Goal: Navigation & Orientation: Find specific page/section

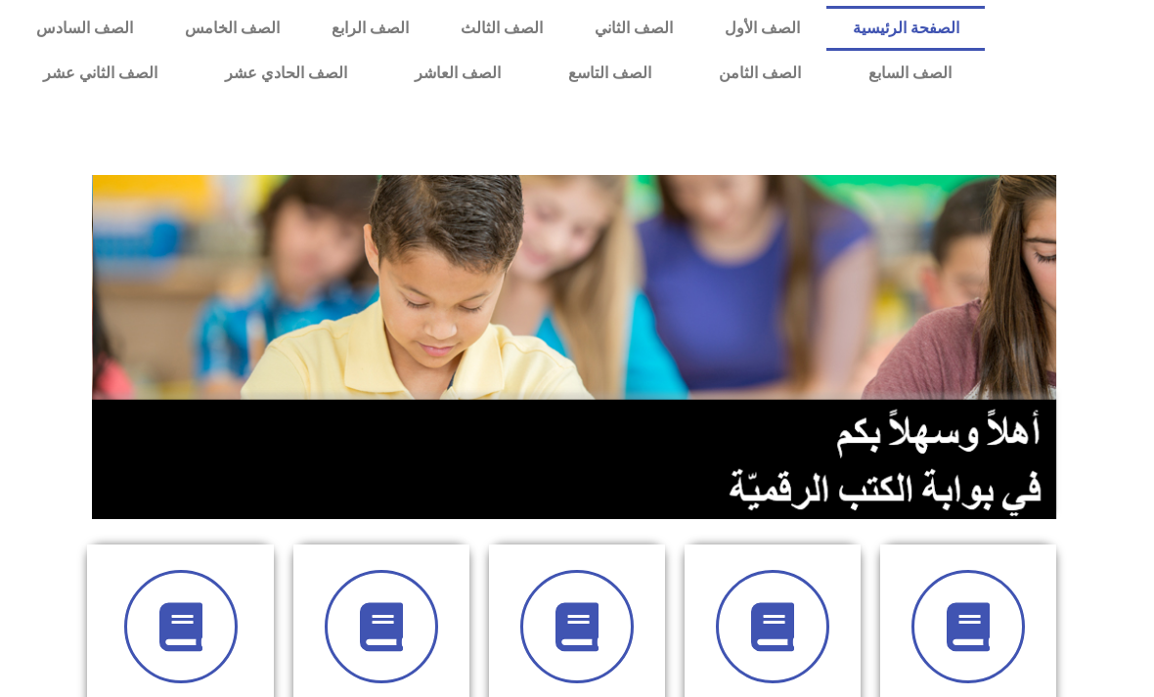
scroll to position [4, 0]
click at [240, 27] on link "الصف الخامس" at bounding box center [231, 28] width 147 height 45
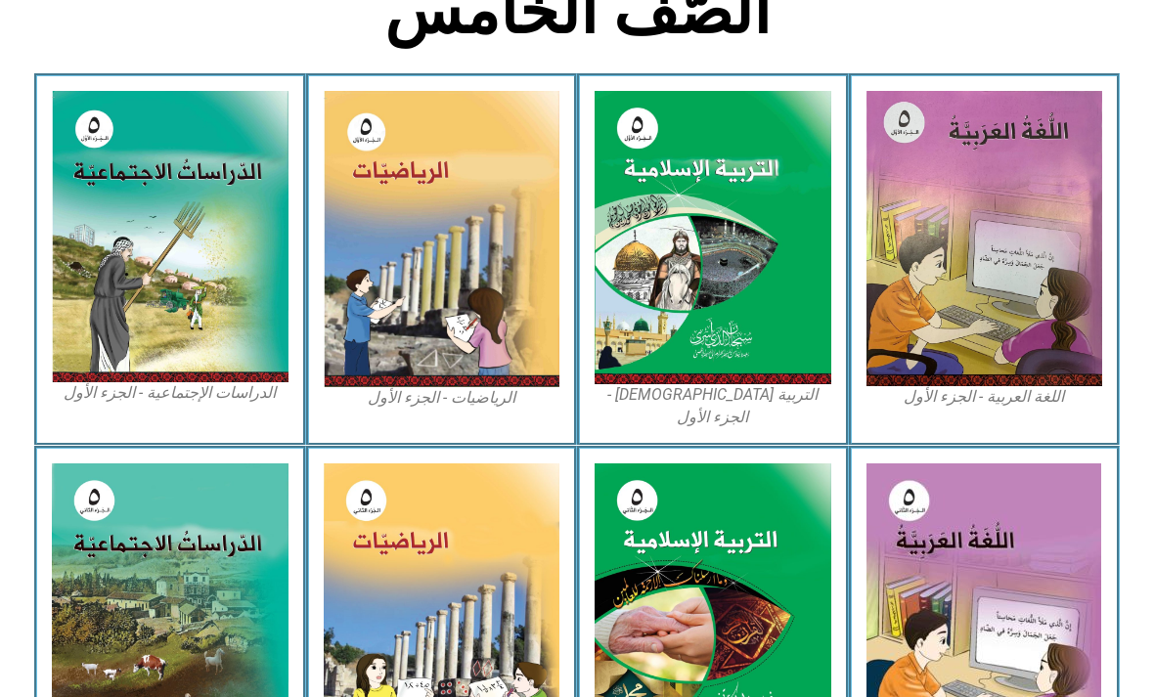
scroll to position [519, 0]
click at [1008, 261] on img at bounding box center [984, 238] width 237 height 295
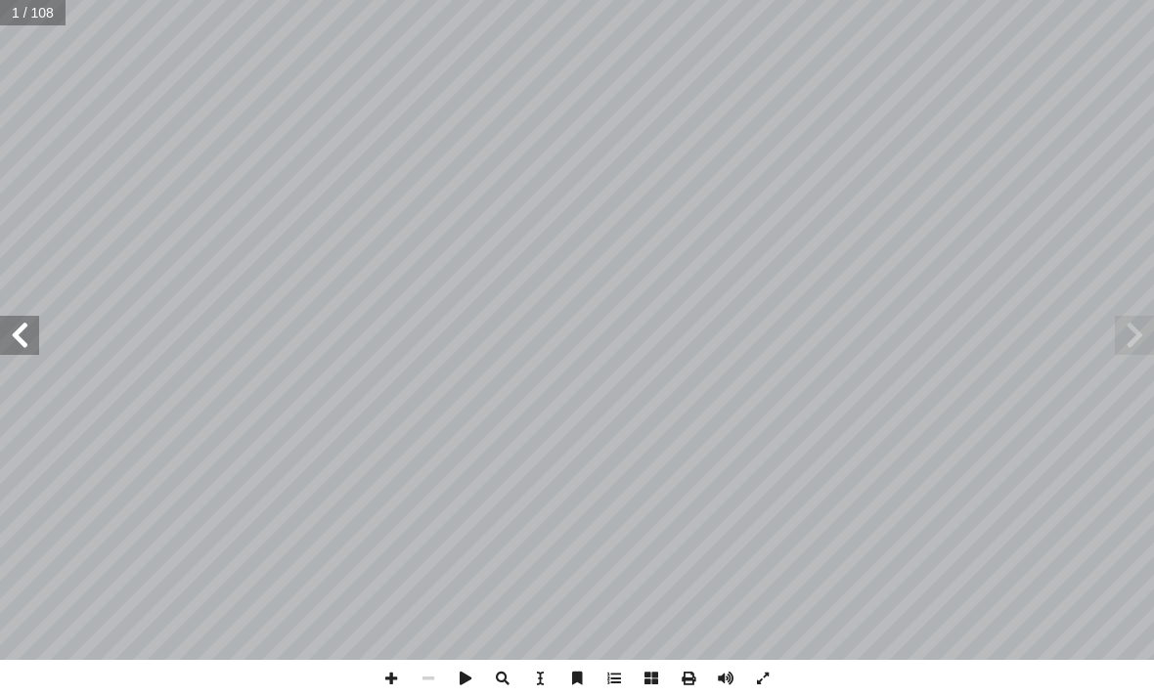
click at [25, 340] on span at bounding box center [19, 335] width 39 height 39
click at [12, 353] on span at bounding box center [19, 335] width 39 height 39
click at [34, 352] on span at bounding box center [19, 335] width 39 height 39
click at [32, 352] on span at bounding box center [19, 335] width 39 height 39
click at [20, 352] on span at bounding box center [19, 335] width 39 height 39
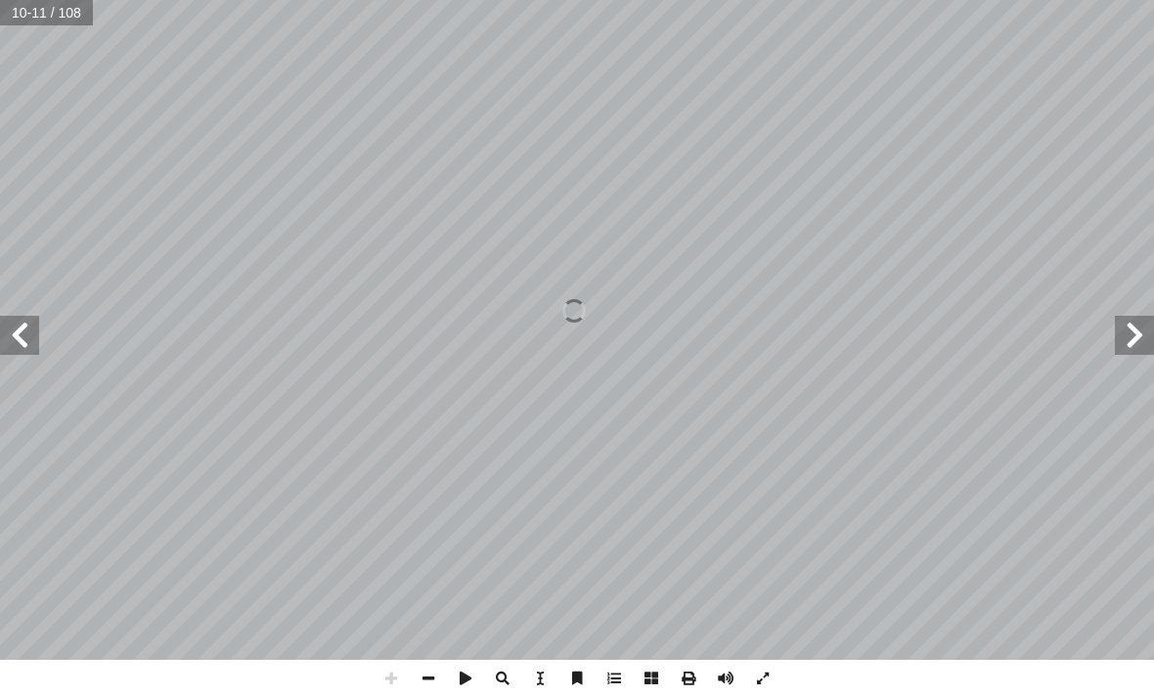
click at [35, 341] on span at bounding box center [19, 335] width 39 height 39
click at [32, 335] on span at bounding box center [19, 335] width 39 height 39
click at [27, 329] on span at bounding box center [19, 335] width 39 height 39
click at [6, 342] on span at bounding box center [19, 335] width 39 height 39
click at [21, 351] on span at bounding box center [19, 335] width 39 height 39
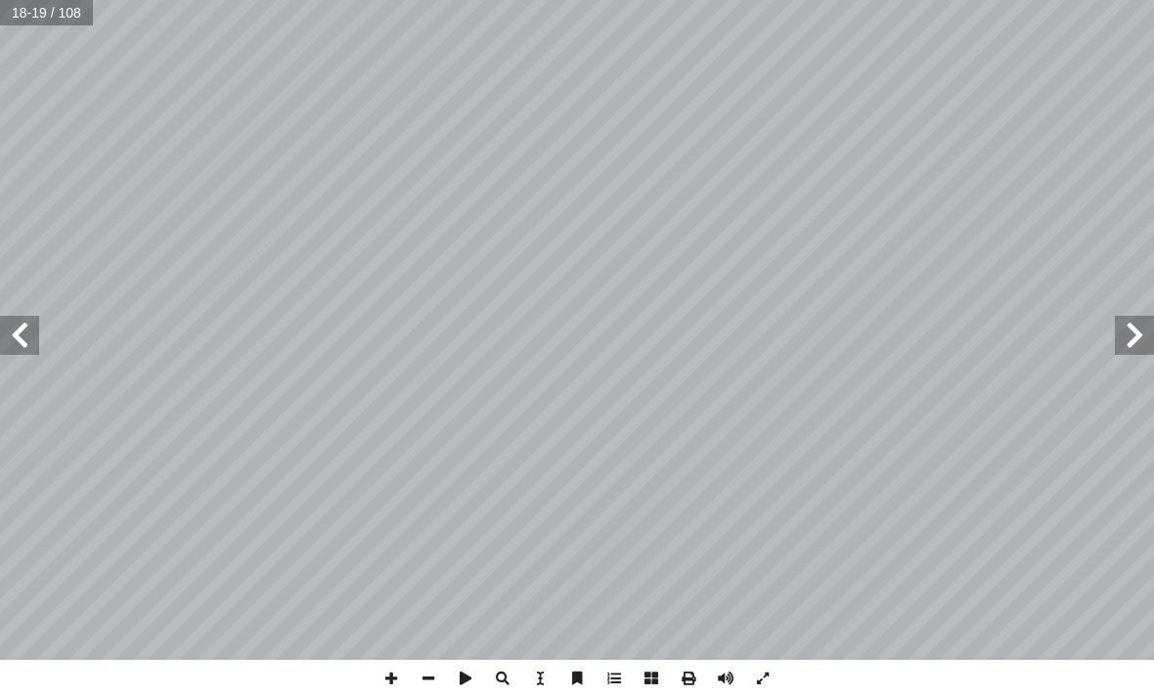
click at [1144, 332] on span at bounding box center [1133, 335] width 39 height 39
click at [1115, 329] on span at bounding box center [1133, 335] width 39 height 39
click at [7, 317] on span at bounding box center [19, 335] width 39 height 39
click at [26, 318] on span at bounding box center [19, 335] width 39 height 39
click at [1116, 330] on span at bounding box center [1133, 335] width 39 height 39
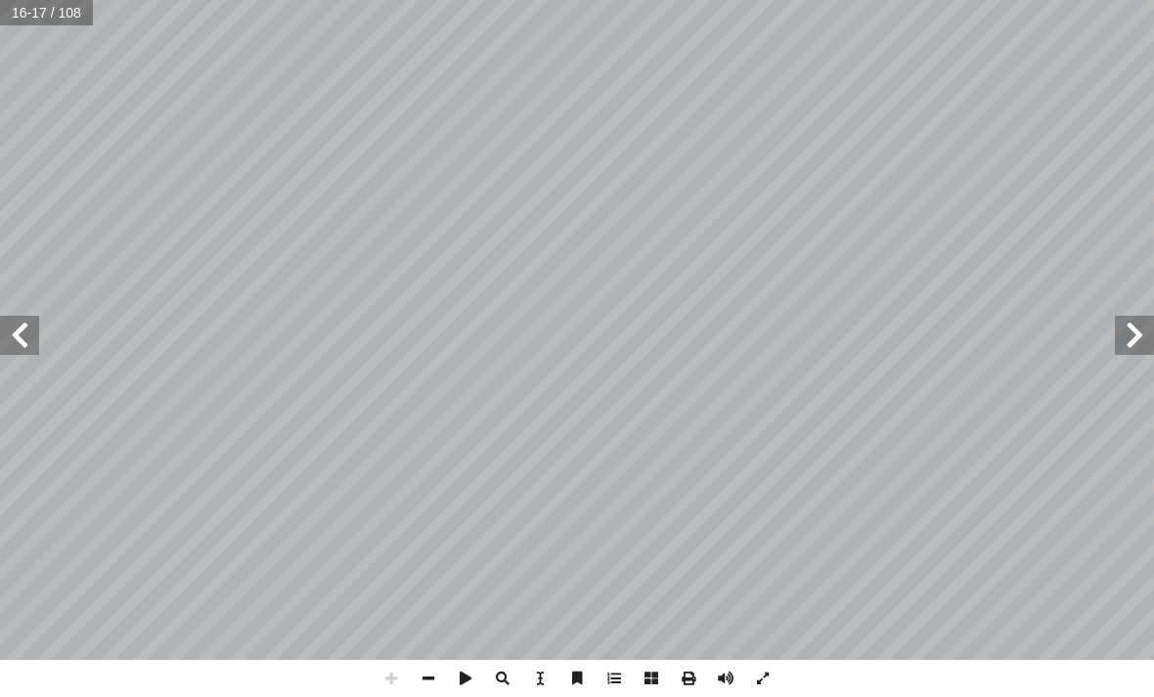
click at [31, 347] on span at bounding box center [19, 335] width 39 height 39
click at [1102, 674] on div "١ 4 على ِ الكبابير � ي َ في ح ِ ة � دي َ حم ٔ ��ا ِ ماعة َ ج ْ ل ِ حمود " ل َ ن…" at bounding box center [577, 348] width 1154 height 697
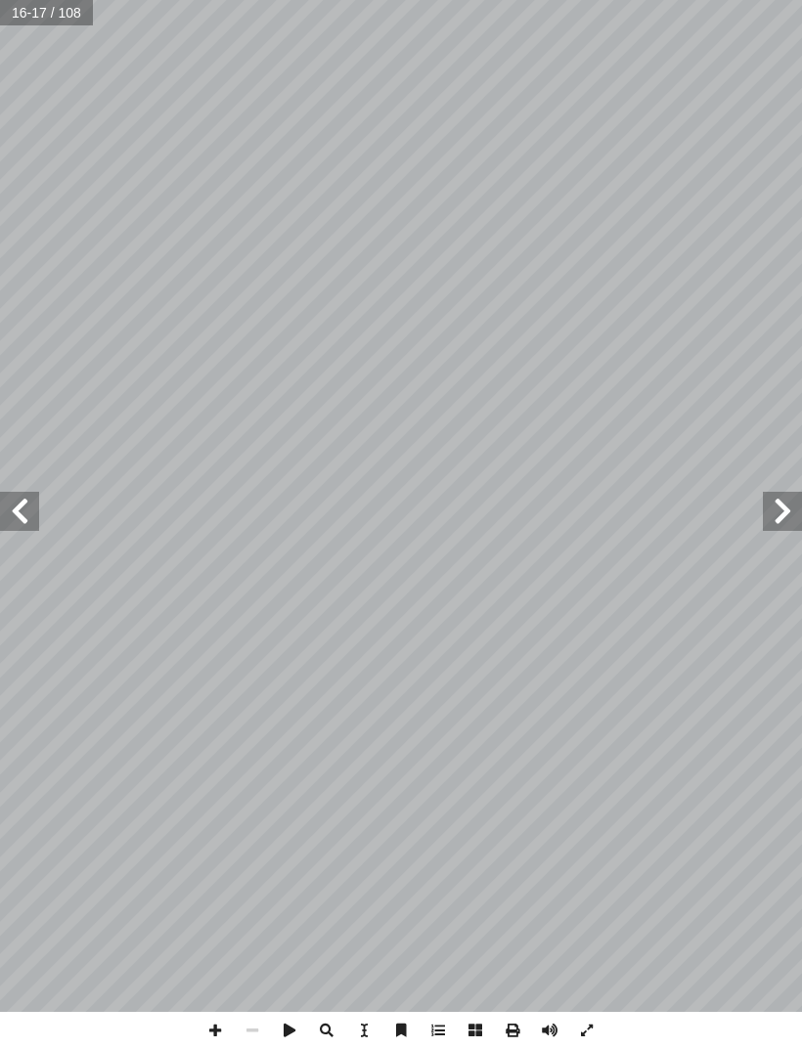
click at [17, 500] on span at bounding box center [19, 511] width 39 height 39
click at [764, 502] on span at bounding box center [782, 511] width 39 height 39
click at [38, 498] on span at bounding box center [19, 511] width 39 height 39
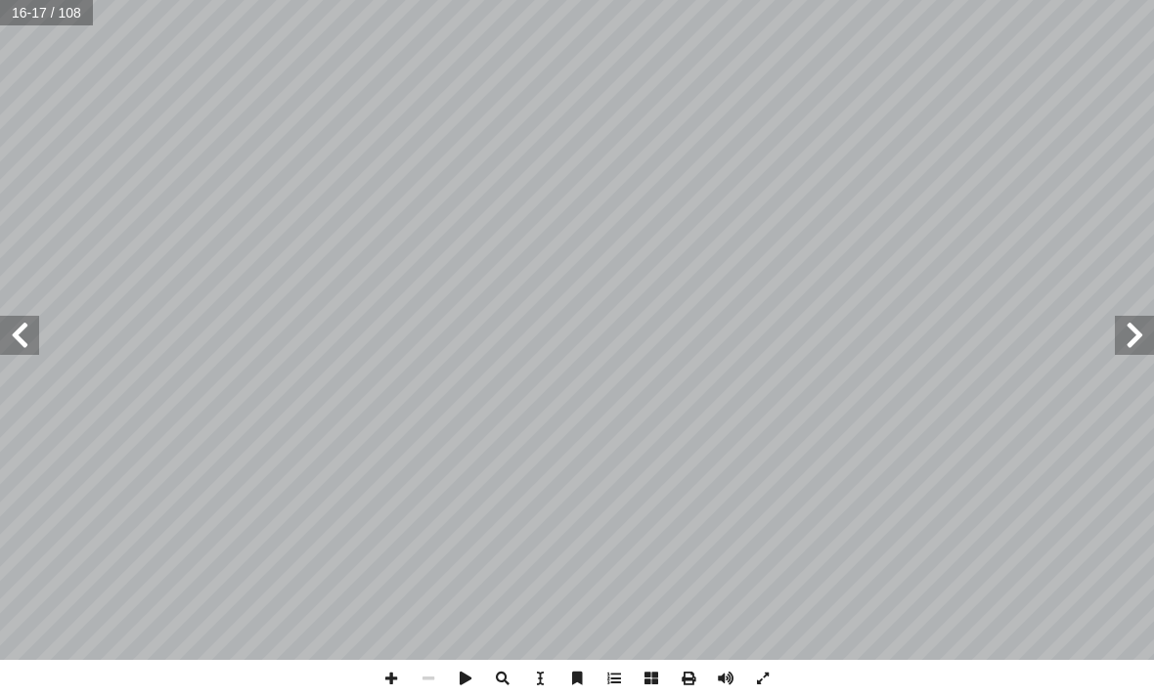
click at [22, 317] on span at bounding box center [19, 335] width 39 height 39
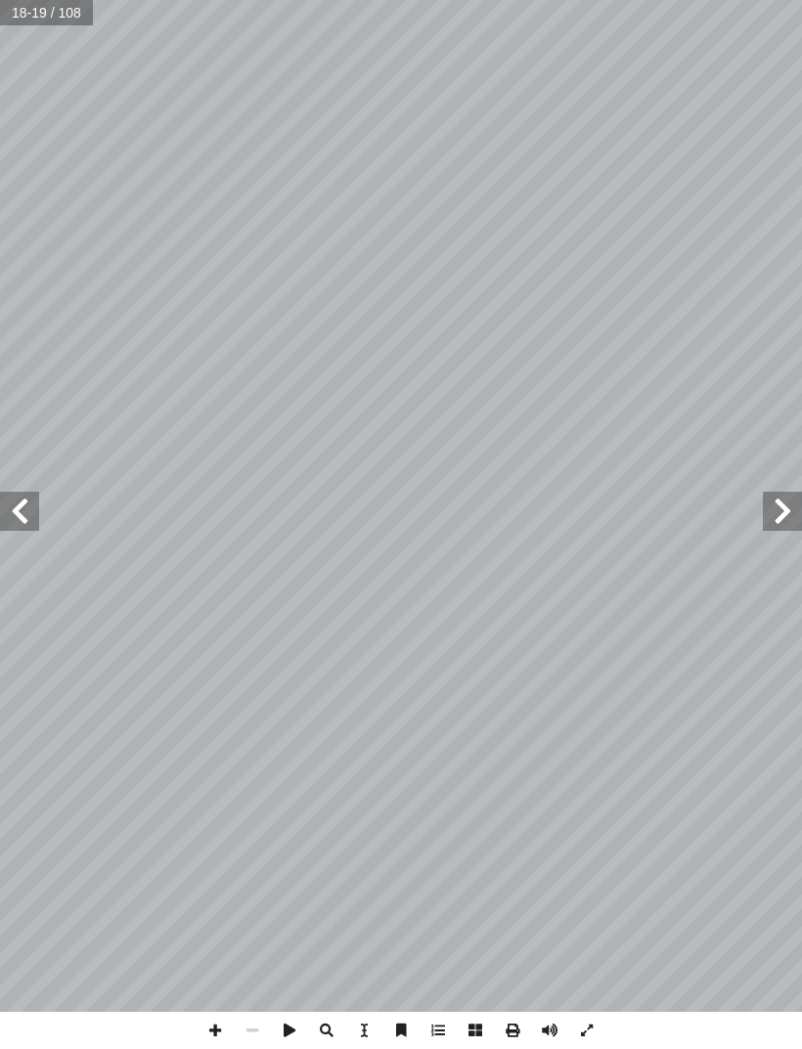
click at [780, 513] on span at bounding box center [782, 511] width 39 height 39
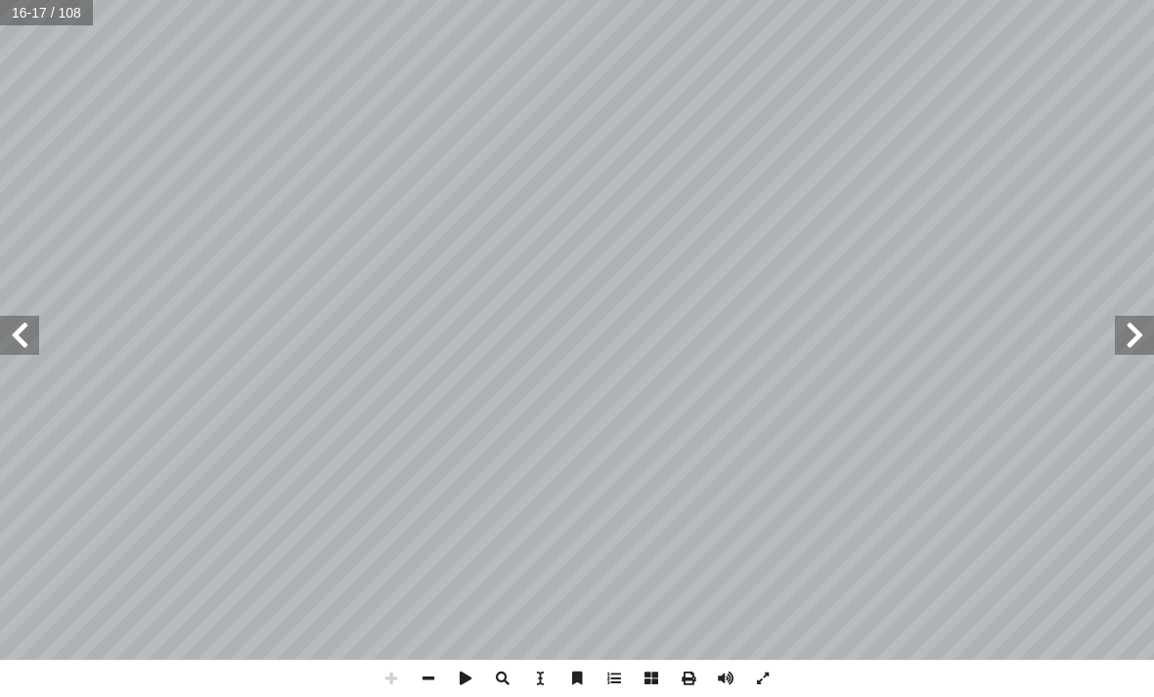
click at [33, 339] on span at bounding box center [19, 335] width 39 height 39
click at [29, 343] on span at bounding box center [19, 335] width 39 height 39
